Goal: Task Accomplishment & Management: Complete application form

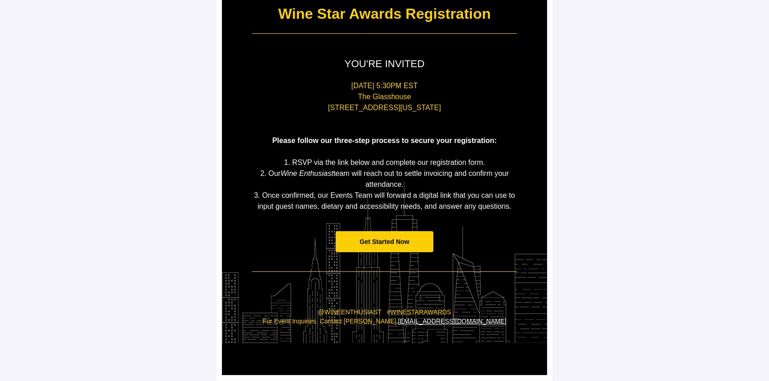
scroll to position [126, 0]
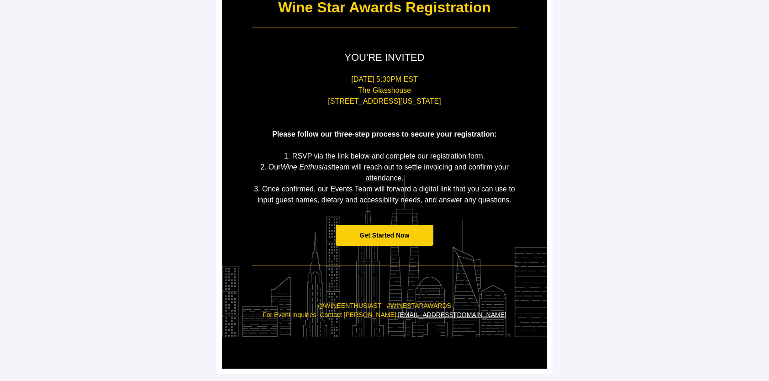
click at [398, 236] on span "Get Started Now" at bounding box center [385, 235] width 50 height 7
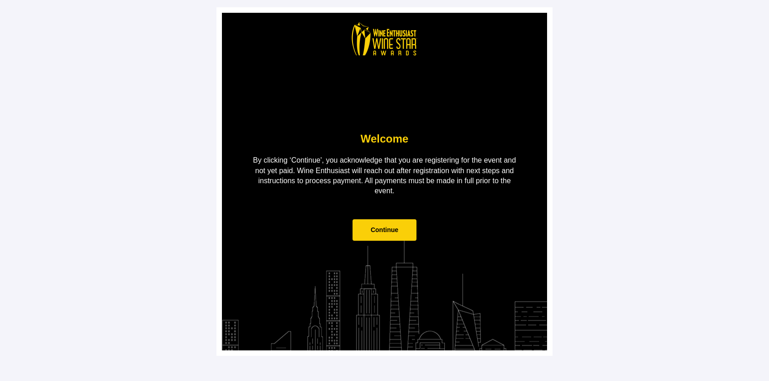
click at [400, 236] on span "Continue" at bounding box center [385, 229] width 64 height 21
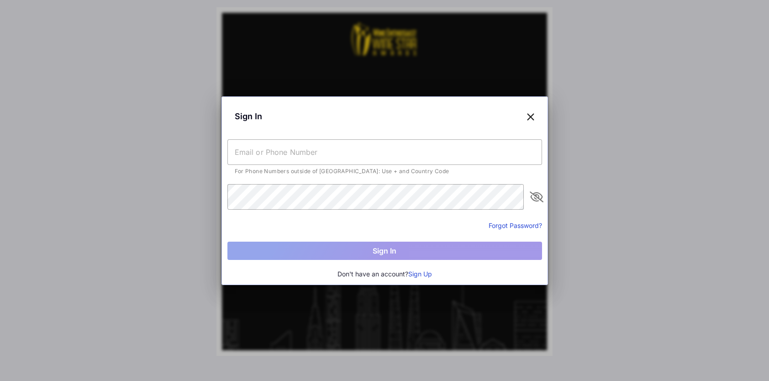
click at [528, 117] on icon at bounding box center [530, 116] width 8 height 13
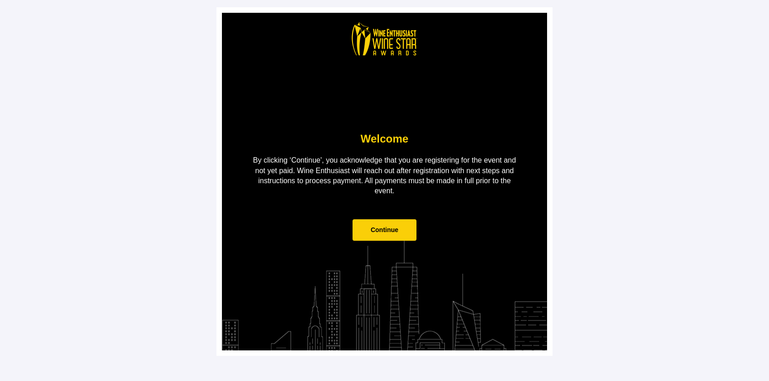
click at [397, 231] on span "Continue" at bounding box center [385, 229] width 28 height 7
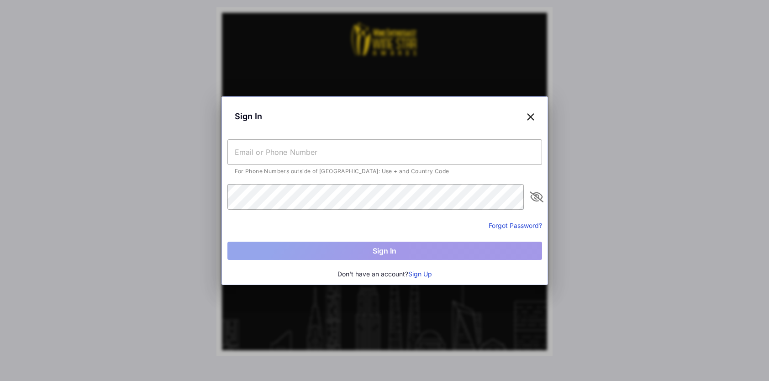
click at [423, 269] on button "Sign Up" at bounding box center [420, 274] width 24 height 10
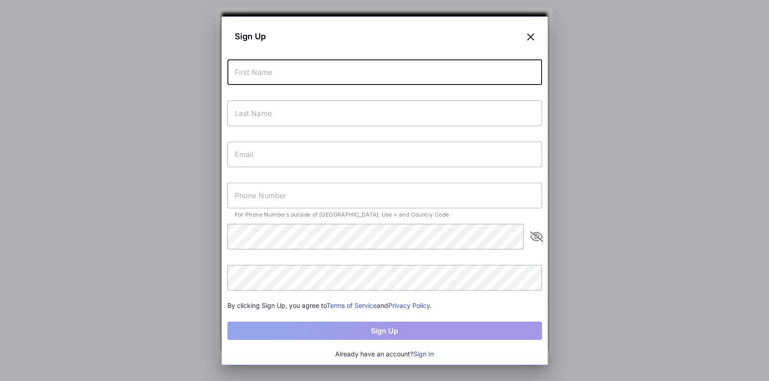
click at [277, 64] on input "text" at bounding box center [384, 72] width 315 height 26
type input "Katy"
type input "[PERSON_NAME]"
type input "[EMAIL_ADDRESS][PERSON_NAME][DOMAIN_NAME]"
type input "[PHONE_NUMBER]"
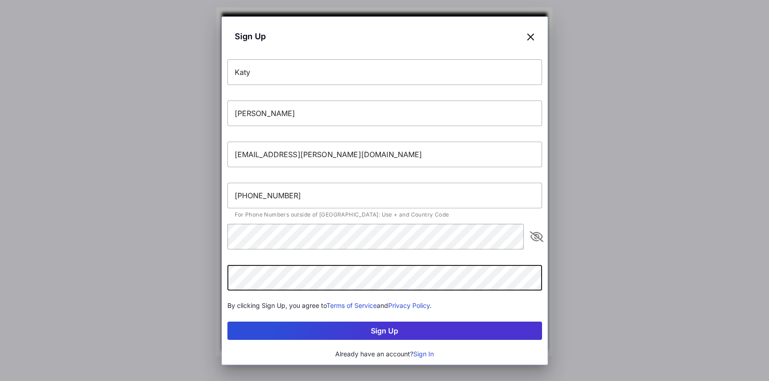
click at [227, 321] on button "Sign Up" at bounding box center [384, 330] width 315 height 18
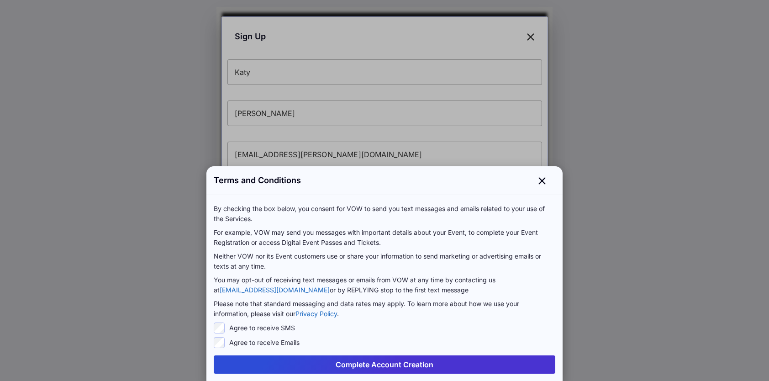
click at [391, 367] on button "Complete Account Creation" at bounding box center [385, 364] width 342 height 18
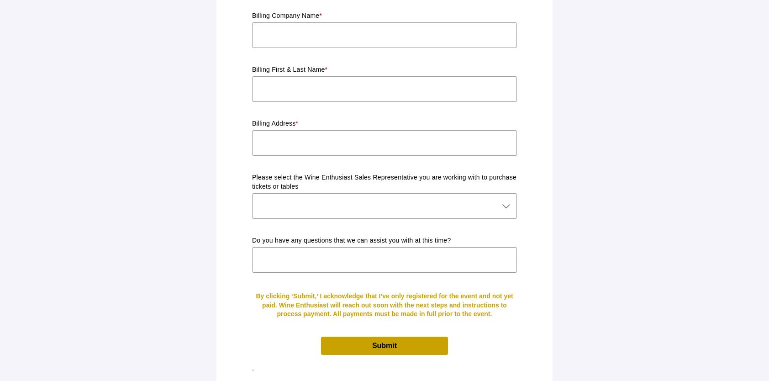
scroll to position [78, 0]
